Goal: Task Accomplishment & Management: Use online tool/utility

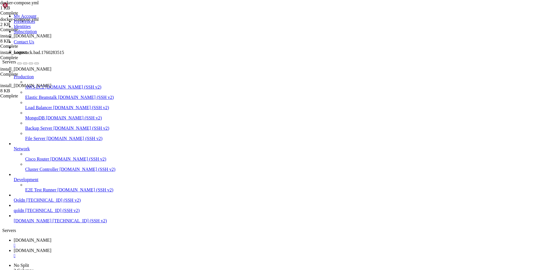
scroll to position [5, 1]
click at [51, 248] on span "[DOMAIN_NAME]" at bounding box center [33, 250] width 38 height 5
drag, startPoint x: 4, startPoint y: 812, endPoint x: 128, endPoint y: 842, distance: 127.2
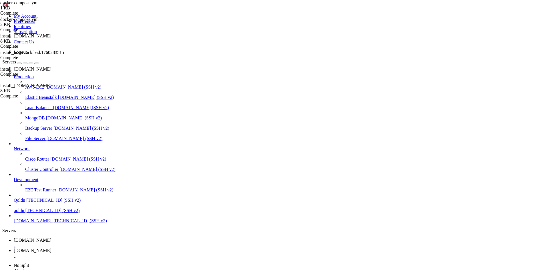
drag, startPoint x: 5, startPoint y: 812, endPoint x: 161, endPoint y: 844, distance: 158.7
copy div "root @ Ubuntu-2204-jammy-amd64-base /opt/noonstack # # through the root domain …"
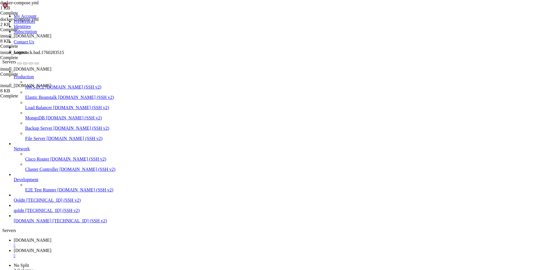
scroll to position [7305, 0]
drag, startPoint x: 4, startPoint y: 714, endPoint x: 102, endPoint y: 839, distance: 159.3
copy div "root @ Ubuntu-2204-jammy-amd64-base ~ # cd /opt/noonstack api-1 | /app/node_mod…"
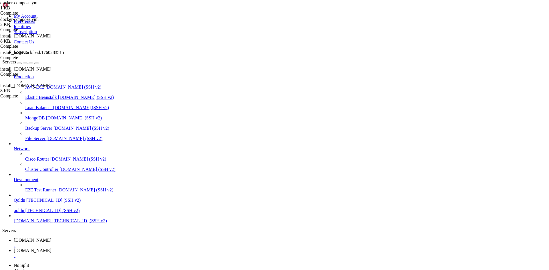
copy div "root @ Ubuntu-2204-jammy-amd64-base ~ # cd /opt/noonstack api-1 | /app/node_mod…"
drag, startPoint x: 202, startPoint y: 842, endPoint x: 5, endPoint y: 840, distance: 196.7
drag, startPoint x: 5, startPoint y: 798, endPoint x: 202, endPoint y: 798, distance: 197.3
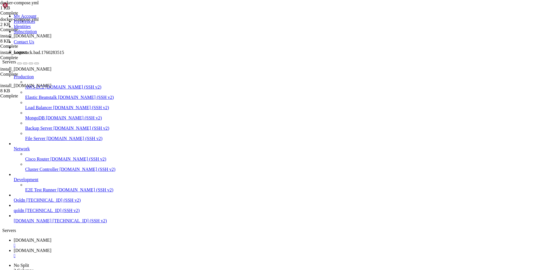
drag, startPoint x: 5, startPoint y: 709, endPoint x: 129, endPoint y: 845, distance: 183.5
copy div "root @ Ubuntu-2204-jammy-amd64-base ~ # cd /opt/noonstack api-1 | sqlMessage: "…"
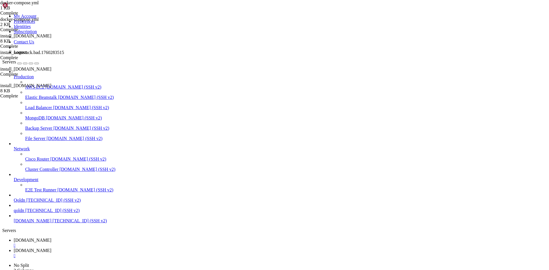
drag, startPoint x: 5, startPoint y: 841, endPoint x: 201, endPoint y: 843, distance: 196.4
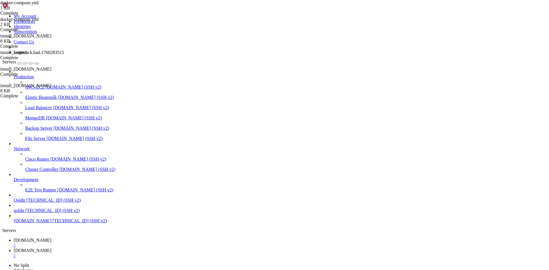
copy x-row "ERROR 1045 (28000): Access denied for user 'root'@'[TECHNICAL_ID]' (using passw…"
drag, startPoint x: 5, startPoint y: 681, endPoint x: 276, endPoint y: 846, distance: 316.8
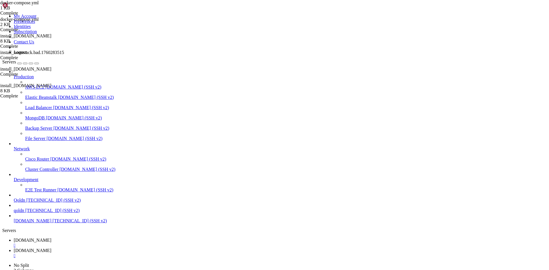
scroll to position [7980, 0]
copy div "lore @ Ipsumd-5974-sitam-con03-adip /eli/seddoeius # # TEM inci utlabo etdo “MA…"
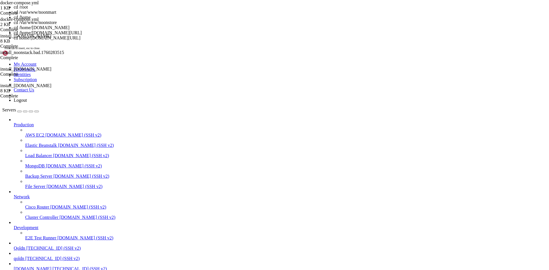
scroll to position [5, 1]
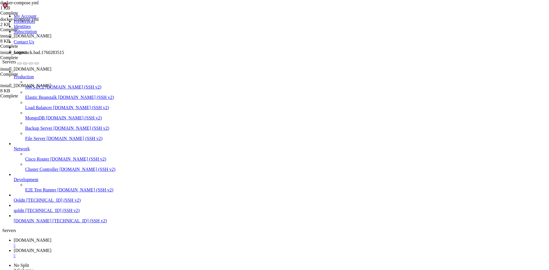
drag, startPoint x: 5, startPoint y: 840, endPoint x: 174, endPoint y: 842, distance: 169.0
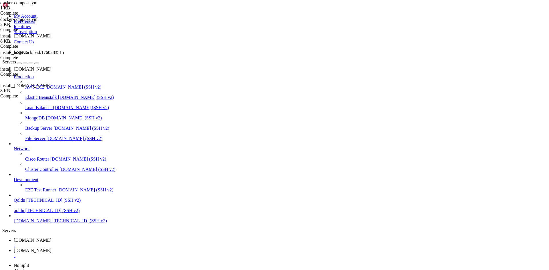
scroll to position [10070, 0]
drag, startPoint x: 6, startPoint y: 768, endPoint x: 98, endPoint y: 840, distance: 116.9
copy div "oot @ Ubuntu-2204-jammy-amd64-base /opt/noonstack # # /opt/noonstack/docker-com…"
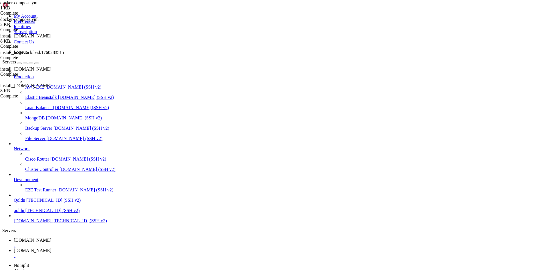
drag, startPoint x: 5, startPoint y: 758, endPoint x: 73, endPoint y: 838, distance: 104.8
drag, startPoint x: 5, startPoint y: 749, endPoint x: 65, endPoint y: 836, distance: 105.9
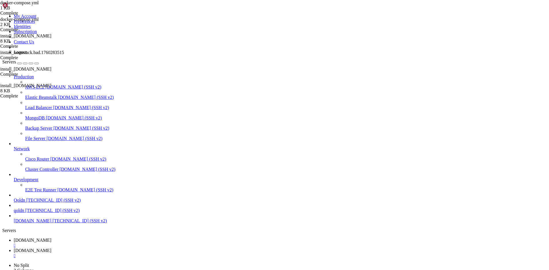
scroll to position [9968, 0]
click at [51, 238] on span "[DOMAIN_NAME]" at bounding box center [33, 240] width 38 height 5
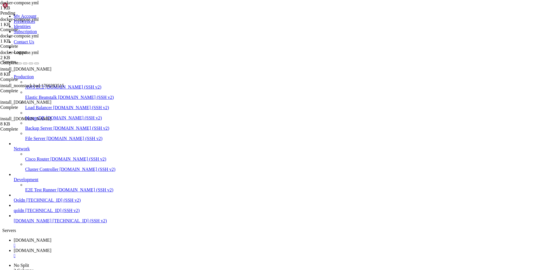
drag, startPoint x: 89, startPoint y: 139, endPoint x: 194, endPoint y: 156, distance: 105.8
paste textarea "- default"
type textarea "- default"
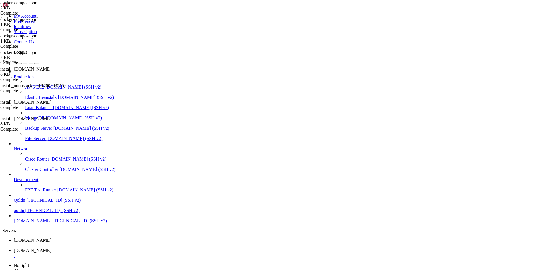
scroll to position [8, 0]
click at [51, 248] on span "[DOMAIN_NAME]" at bounding box center [33, 250] width 38 height 5
drag, startPoint x: 5, startPoint y: 767, endPoint x: 95, endPoint y: 854, distance: 125.3
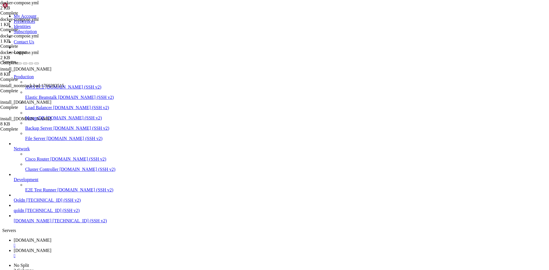
drag, startPoint x: 5, startPoint y: 699, endPoint x: 98, endPoint y: 855, distance: 181.4
